Goal: Information Seeking & Learning: Learn about a topic

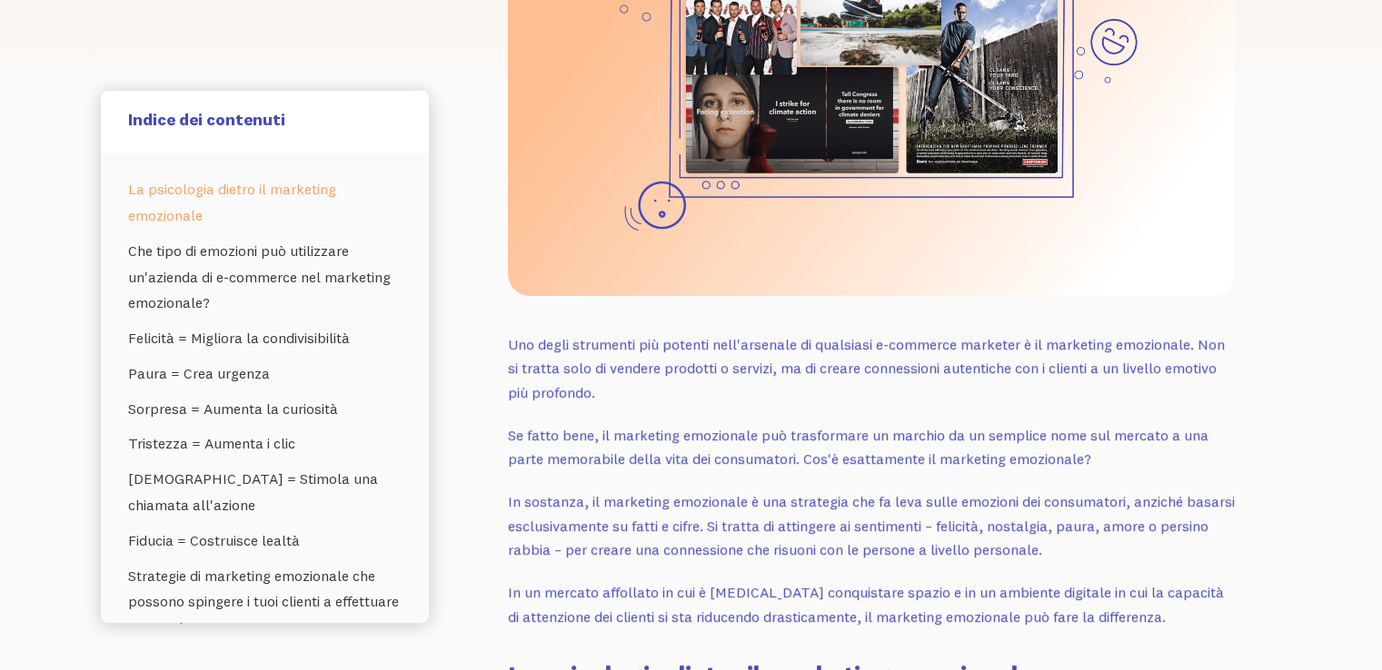
scroll to position [596, 0]
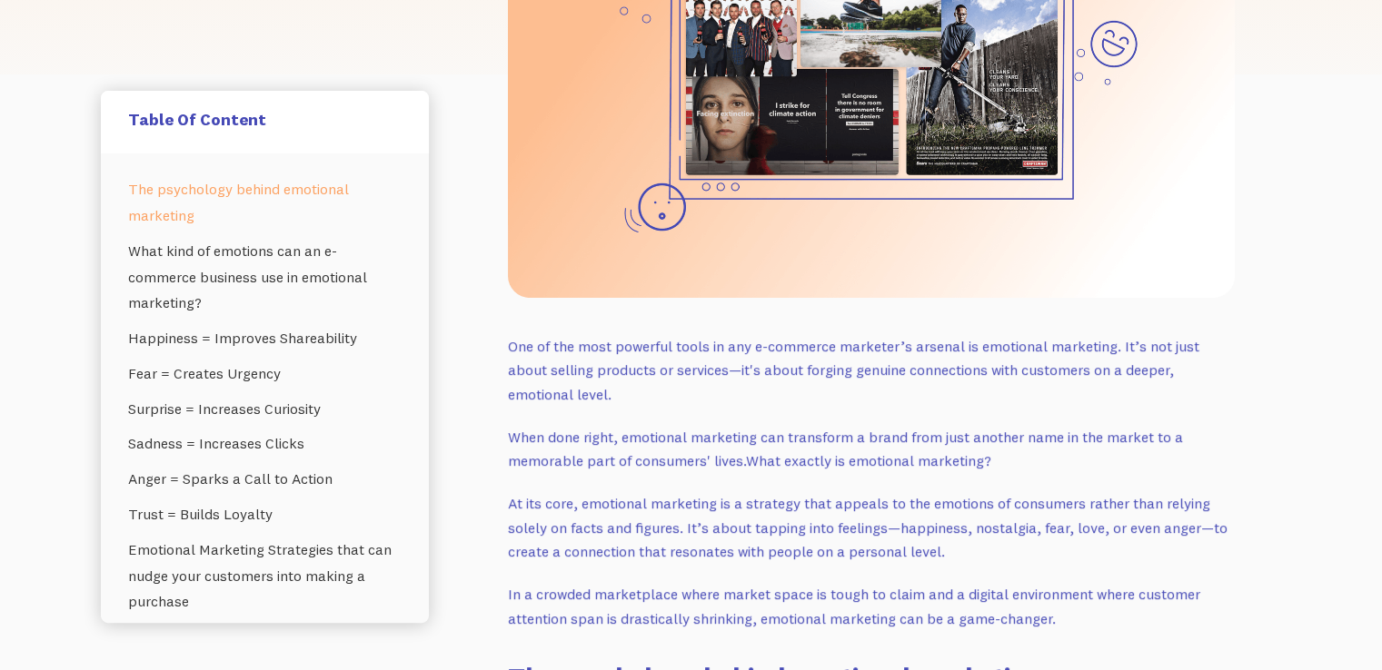
drag, startPoint x: 1119, startPoint y: 348, endPoint x: 1123, endPoint y: 387, distance: 39.2
click at [1123, 387] on p "One of the most powerful tools in any e-commerce marketer’s arsenal is emotiona…" at bounding box center [871, 370] width 727 height 73
copy p "It’s not just about selling products or services—it's about forging genuine con…"
drag, startPoint x: 505, startPoint y: 503, endPoint x: 966, endPoint y: 547, distance: 463.5
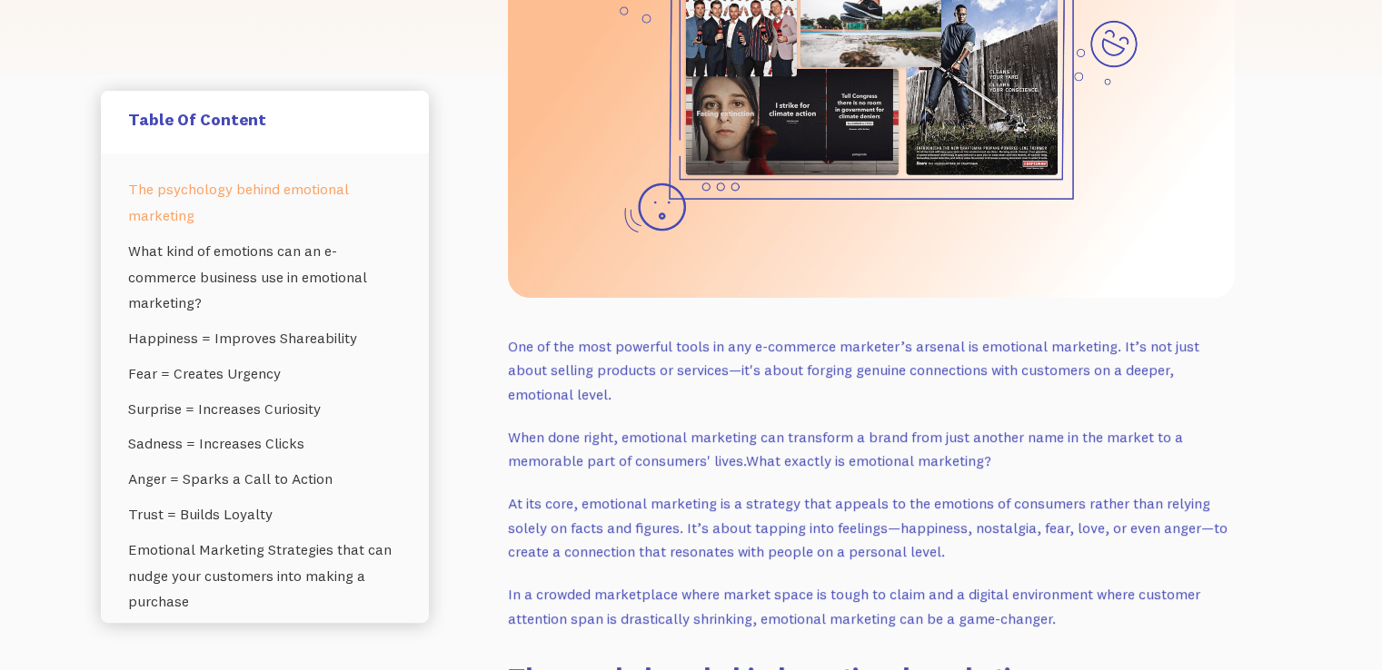
copy p "At its core, emotional marketing is a strategy that appeals to the emotions of …"
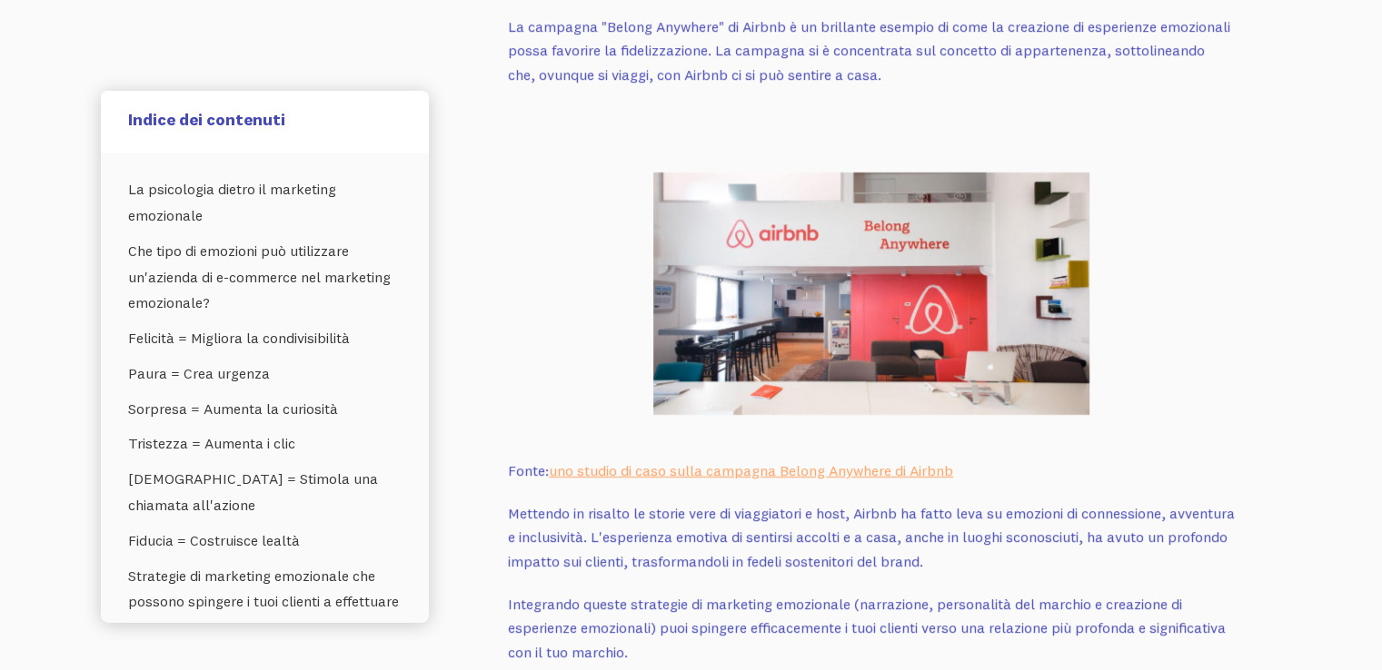
scroll to position [6082, 0]
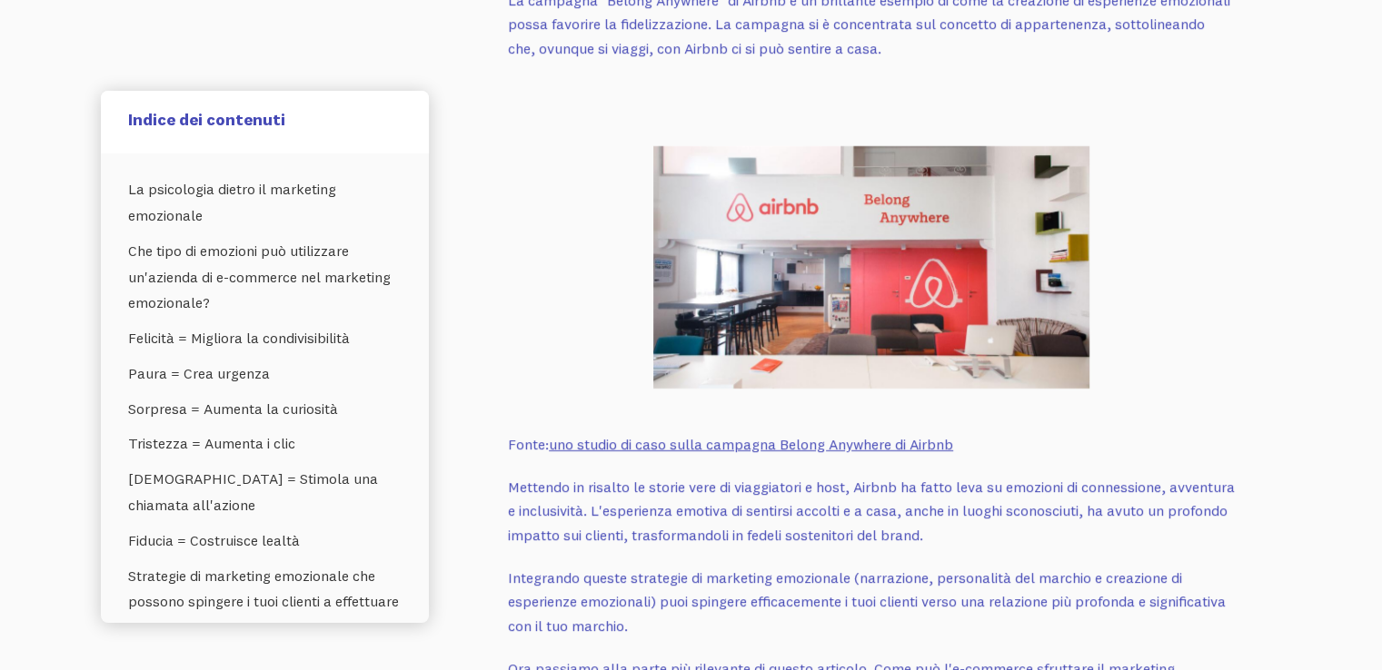
click at [649, 453] on font "uno studio di caso sulla campagna Belong Anywhere di Airbnb" at bounding box center [751, 444] width 404 height 18
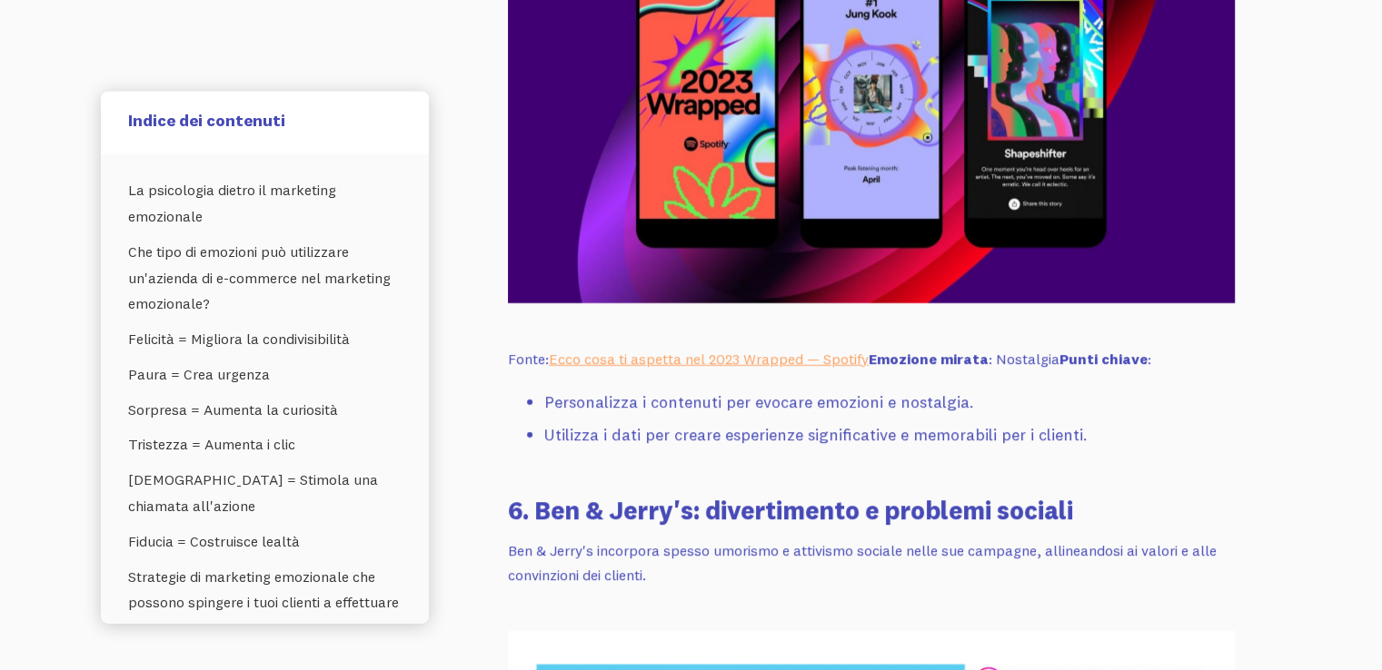
scroll to position [12400, 0]
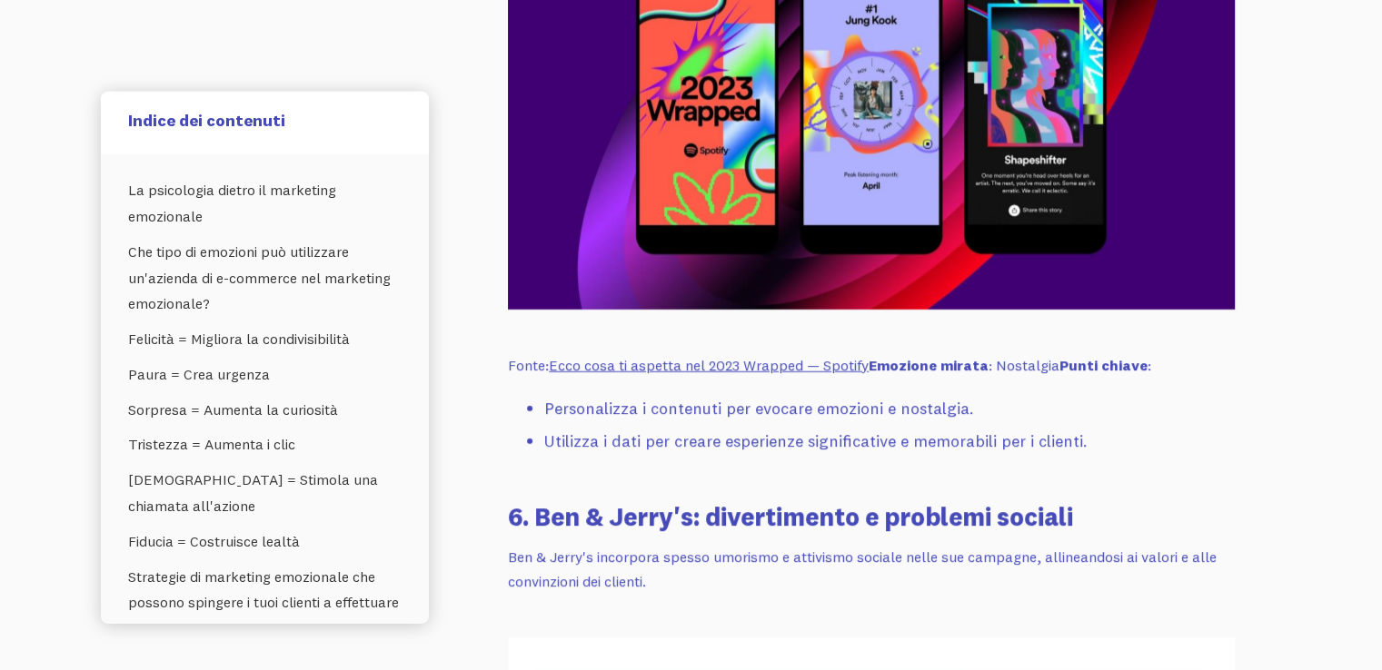
click at [679, 356] on font "Ecco cosa ti aspetta nel 2023 Wrapped — Spotify" at bounding box center [709, 365] width 320 height 18
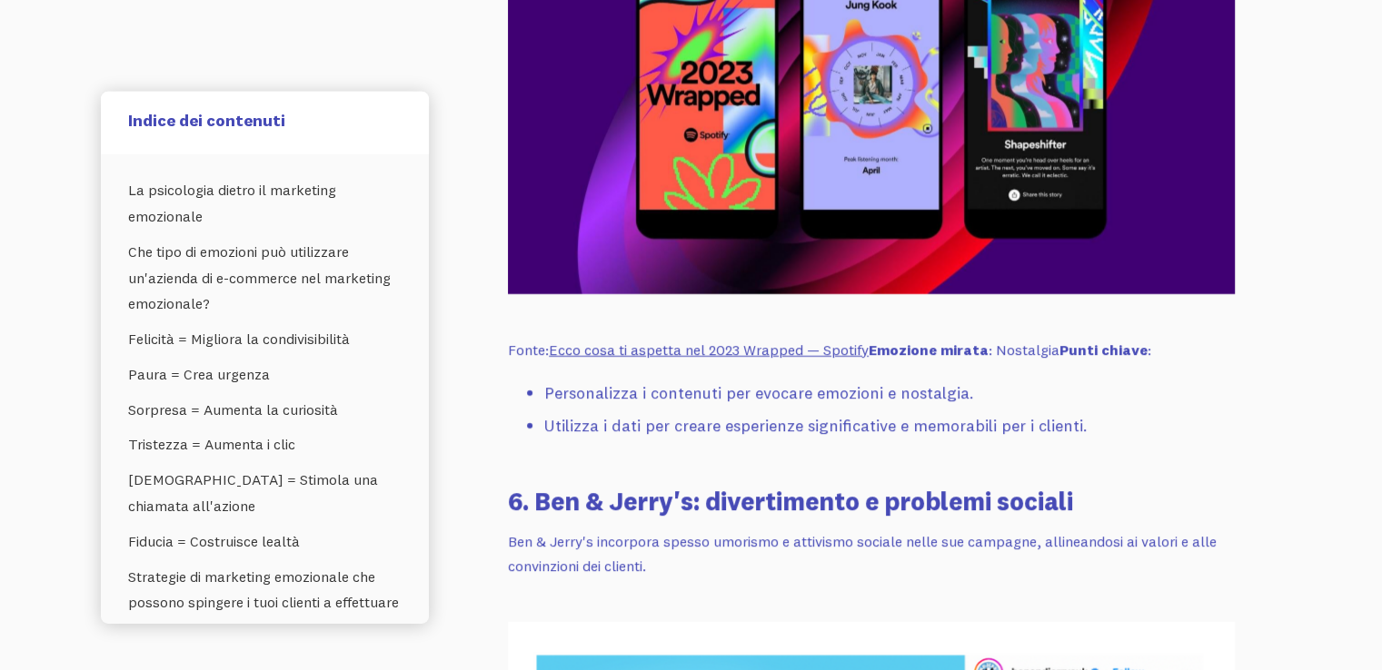
scroll to position [12491, 0]
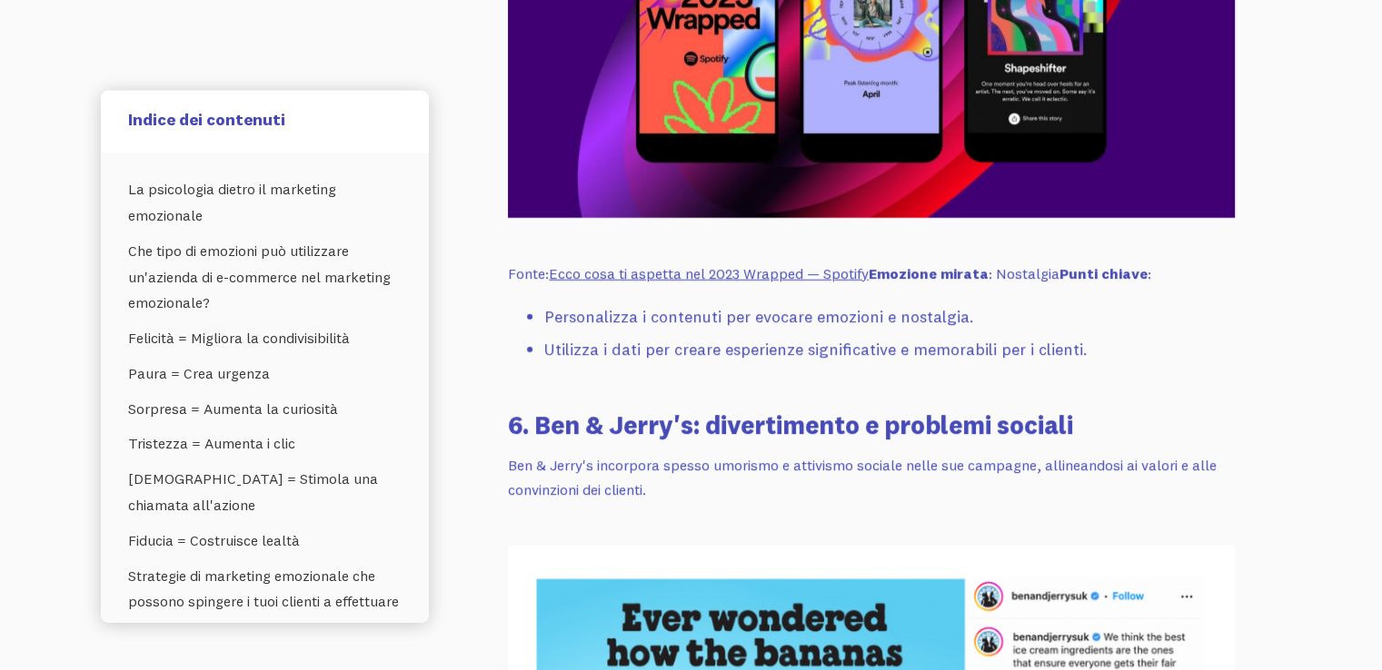
click at [679, 264] on font "Ecco cosa ti aspetta nel 2023 Wrapped — Spotify" at bounding box center [709, 273] width 320 height 18
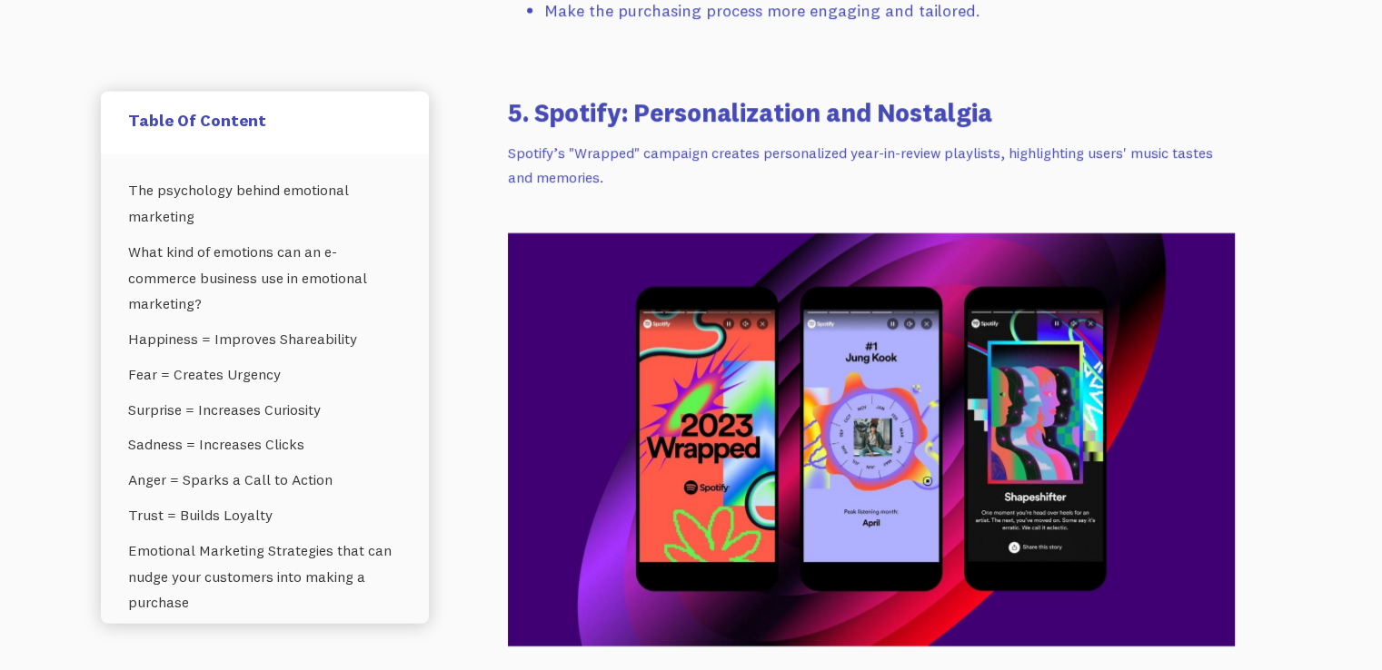
scroll to position [11648, 0]
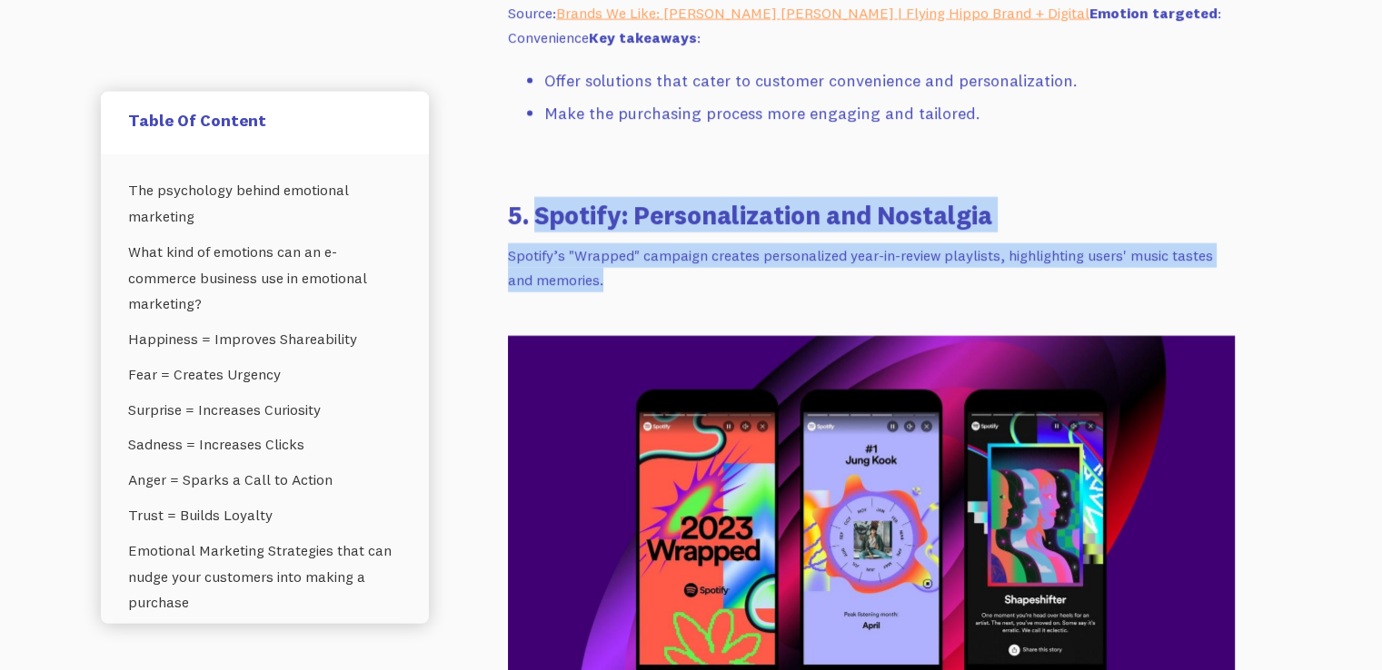
drag, startPoint x: 538, startPoint y: 173, endPoint x: 605, endPoint y: 248, distance: 101.0
copy div "Spotify: Personalization and Nostalgia Spotify’s "Wrapped" campaign creates per…"
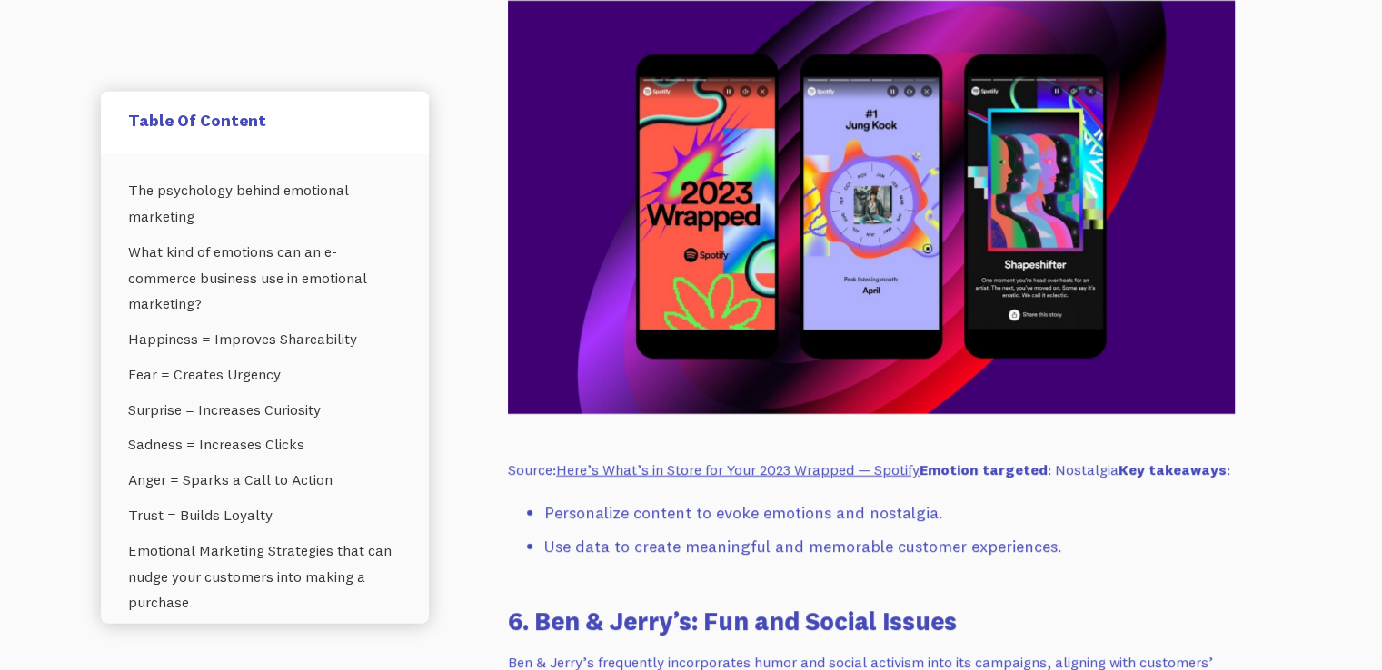
scroll to position [12068, 0]
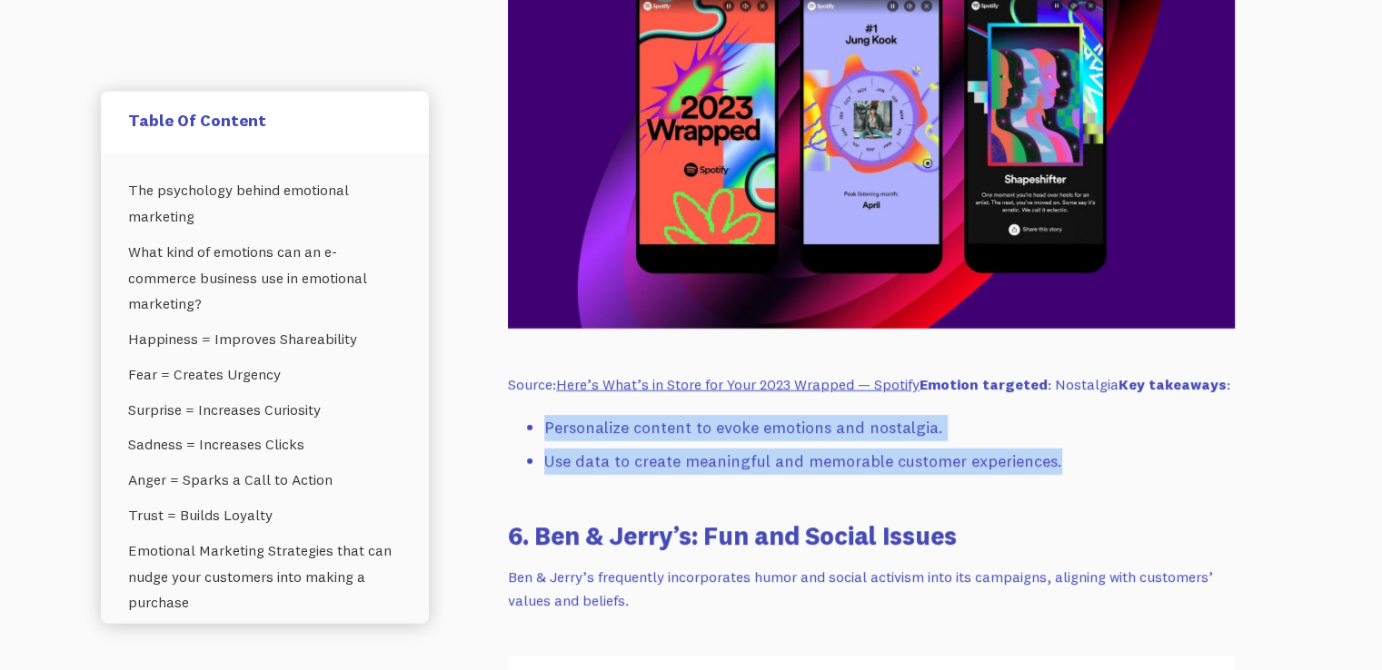
drag, startPoint x: 541, startPoint y: 390, endPoint x: 1091, endPoint y: 441, distance: 551.9
click at [1091, 441] on ul "Personalize content to evoke emotions and nostalgia. Use data to create meaning…" at bounding box center [871, 448] width 727 height 67
copy ul "Personalize content to evoke emotions and nostalgia. Use data to create meaning…"
